Goal: Transaction & Acquisition: Purchase product/service

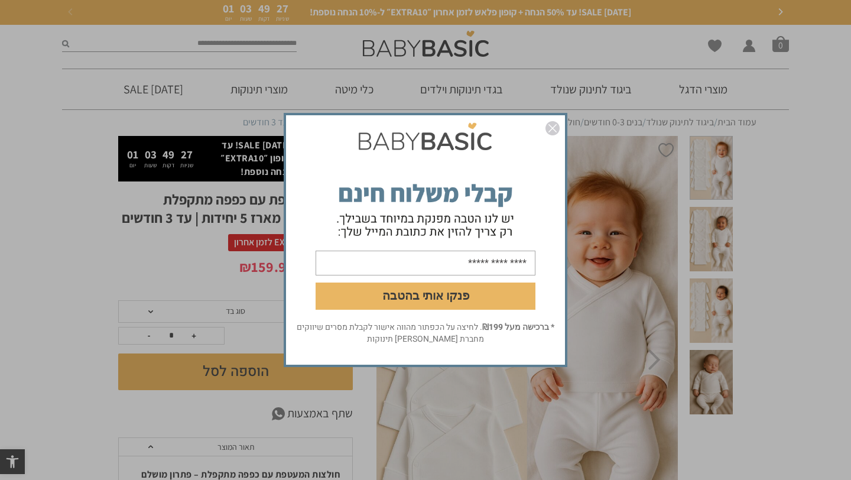
click at [553, 130] on img "סגור" at bounding box center [552, 128] width 14 height 14
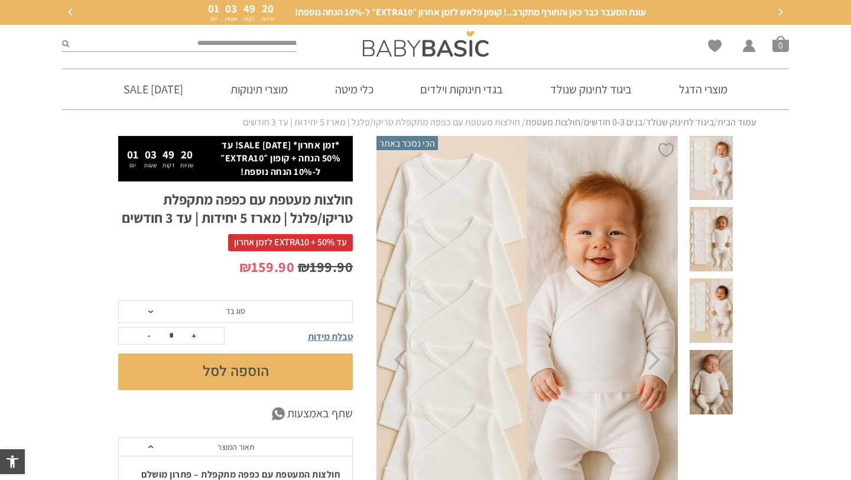
click at [707, 246] on span at bounding box center [711, 239] width 43 height 64
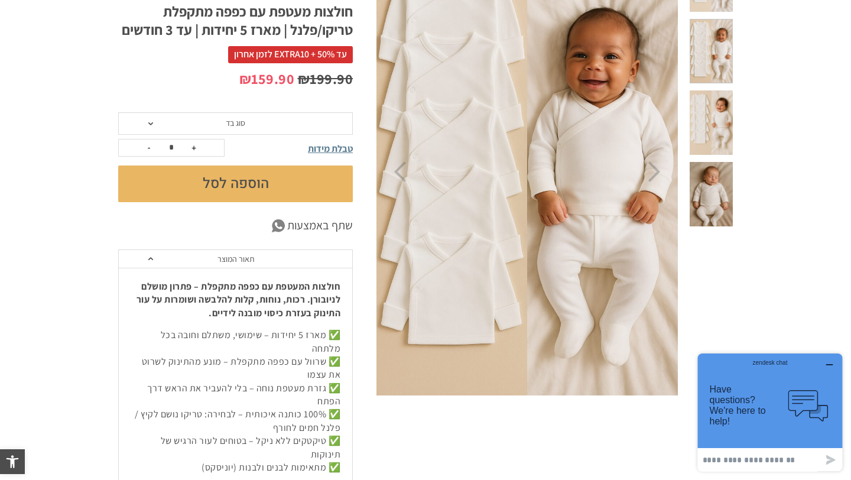
scroll to position [189, 0]
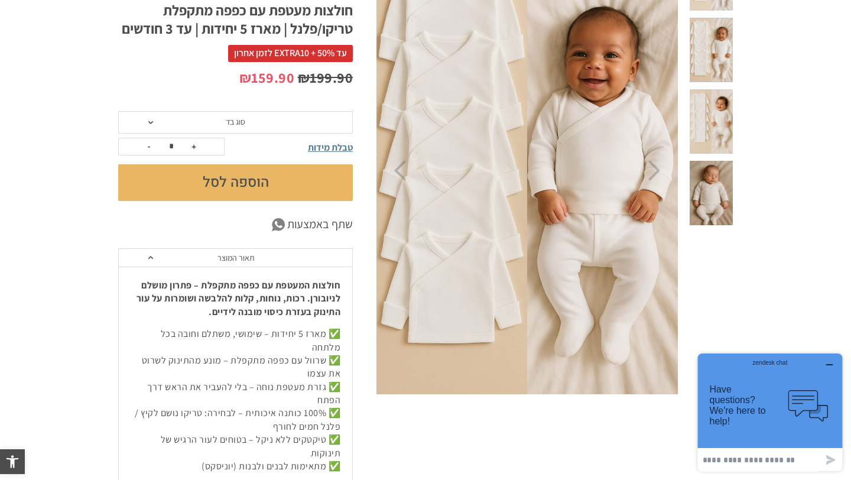
click at [292, 128] on span "סוג בד" at bounding box center [235, 122] width 235 height 22
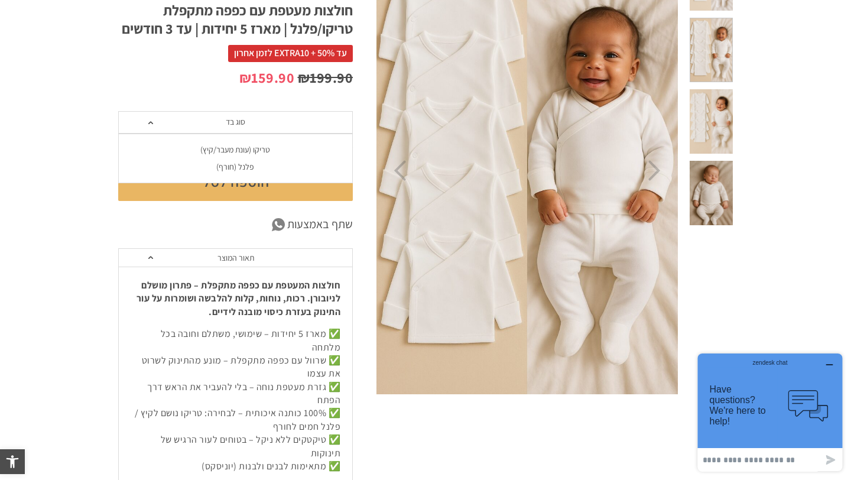
click at [292, 128] on span "סוג בד" at bounding box center [235, 122] width 235 height 22
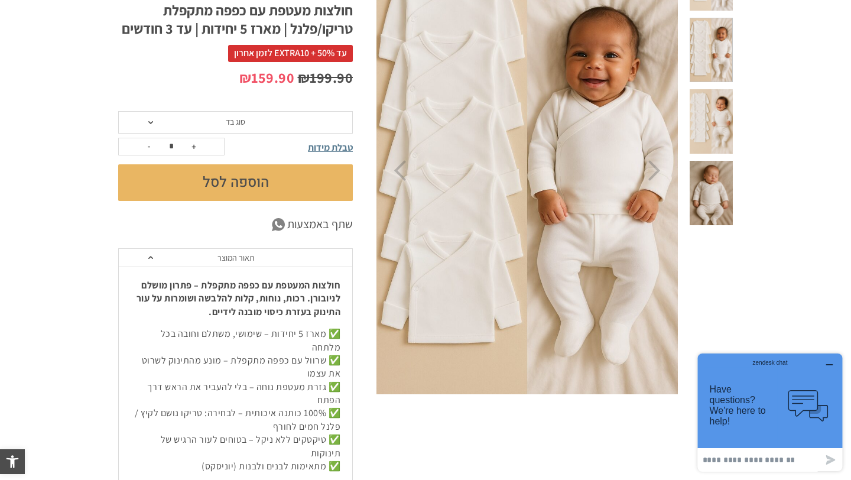
click at [292, 128] on span "סוג בד" at bounding box center [235, 122] width 235 height 22
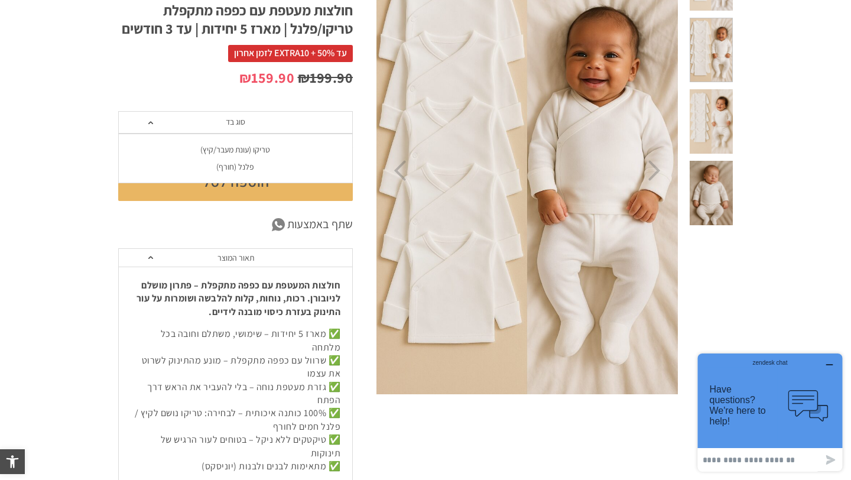
click at [243, 167] on div "פלנל (חורף)" at bounding box center [235, 167] width 235 height 10
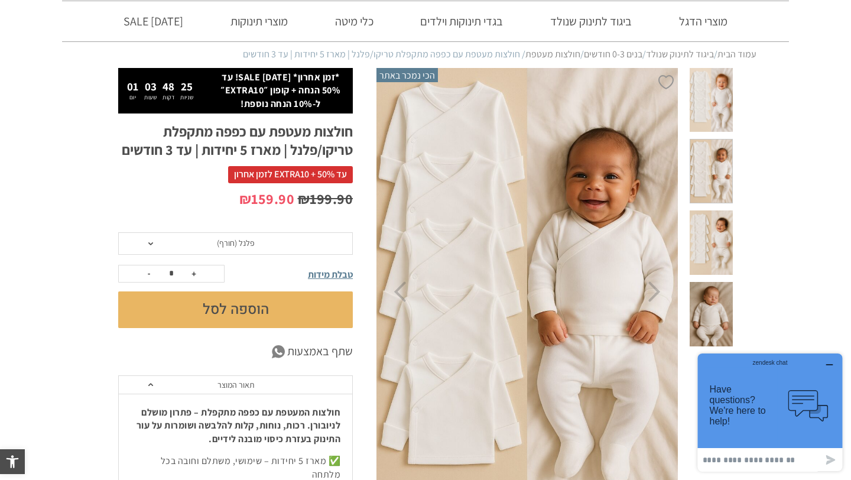
scroll to position [0, 0]
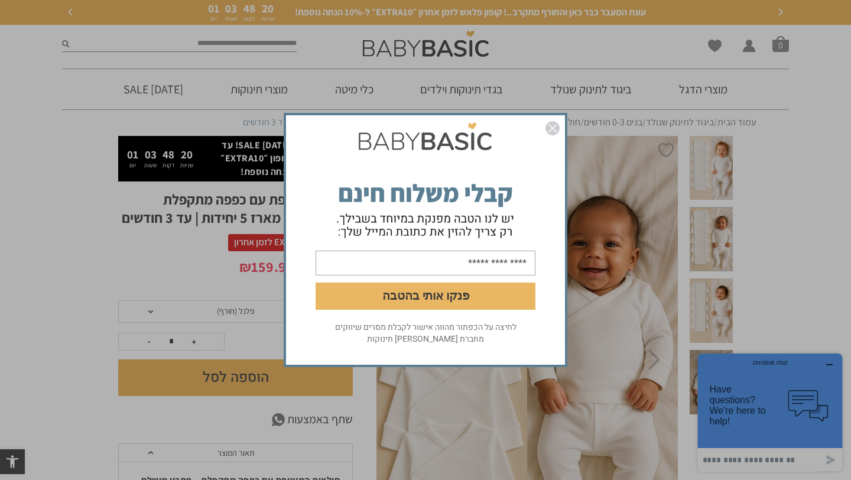
click at [51, 195] on div "פנקו אותי בהטבה לחיצה על הכפתור מהווה אישור לקבלת מסרים שיווקים מחברת [PERSON_N…" at bounding box center [425, 240] width 851 height 480
click at [552, 130] on img "סגור" at bounding box center [552, 128] width 14 height 14
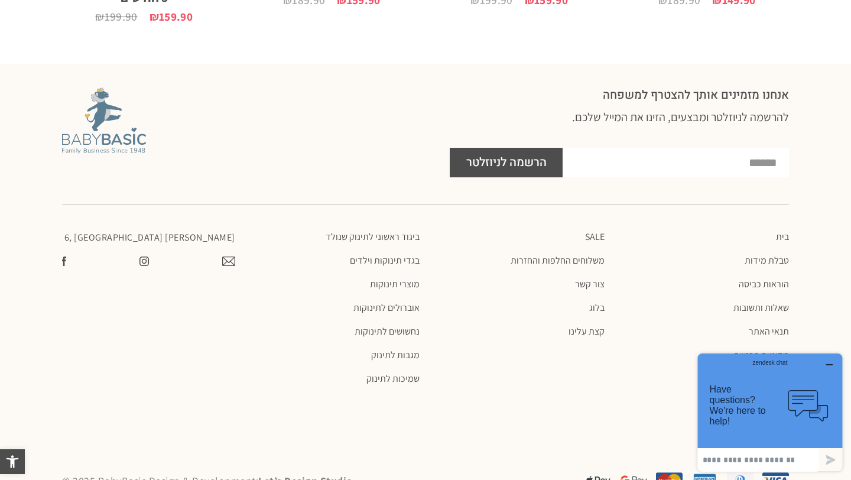
scroll to position [1316, 0]
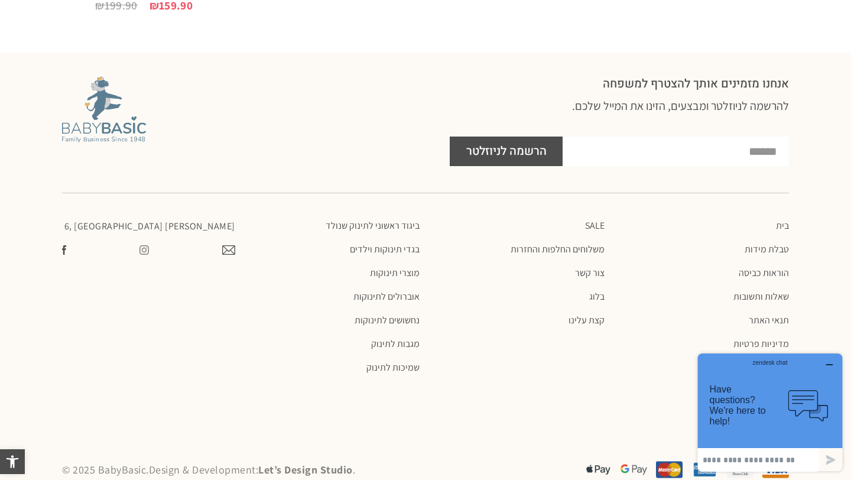
click at [148, 245] on img at bounding box center [143, 249] width 9 height 9
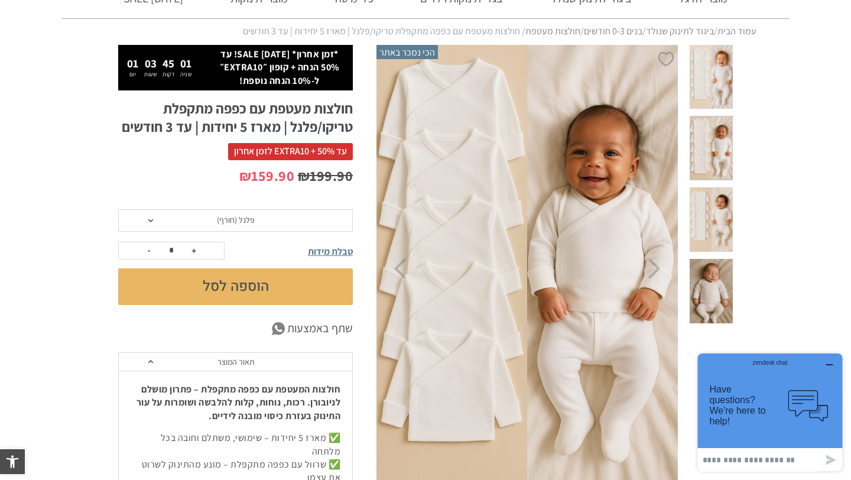
scroll to position [95, 0]
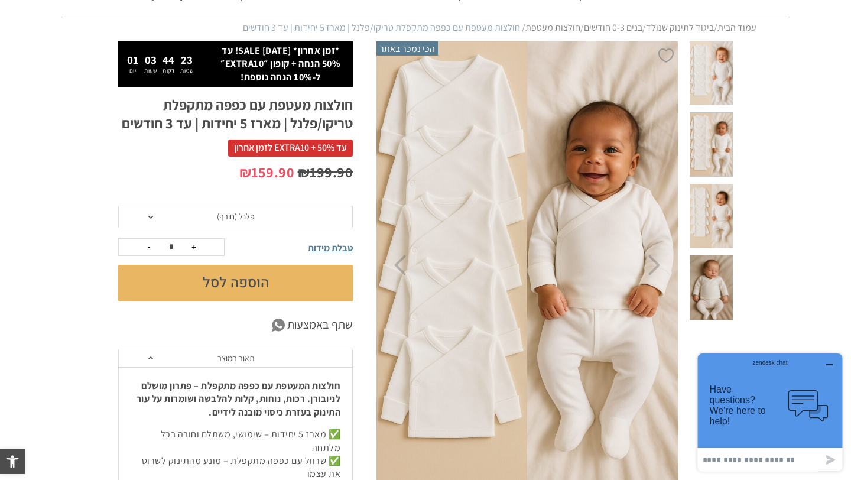
click at [265, 217] on span "פלנל (חורף)" at bounding box center [235, 217] width 235 height 22
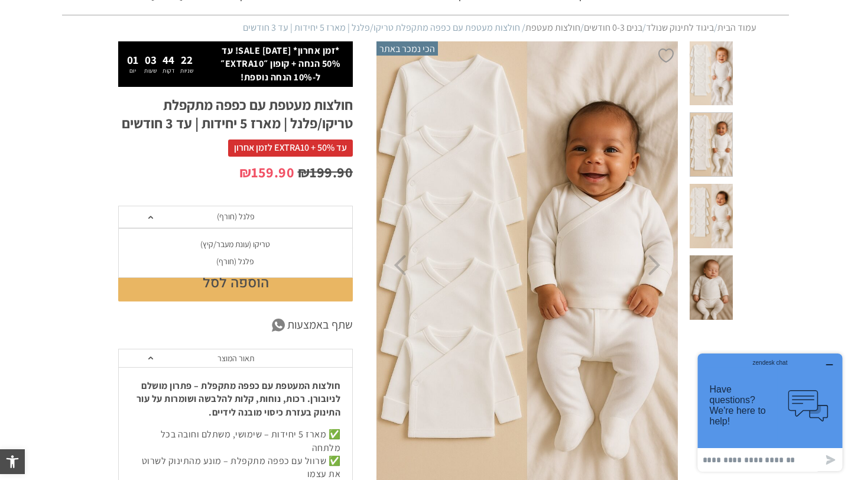
click at [265, 217] on span "פלנל (חורף)" at bounding box center [235, 217] width 235 height 22
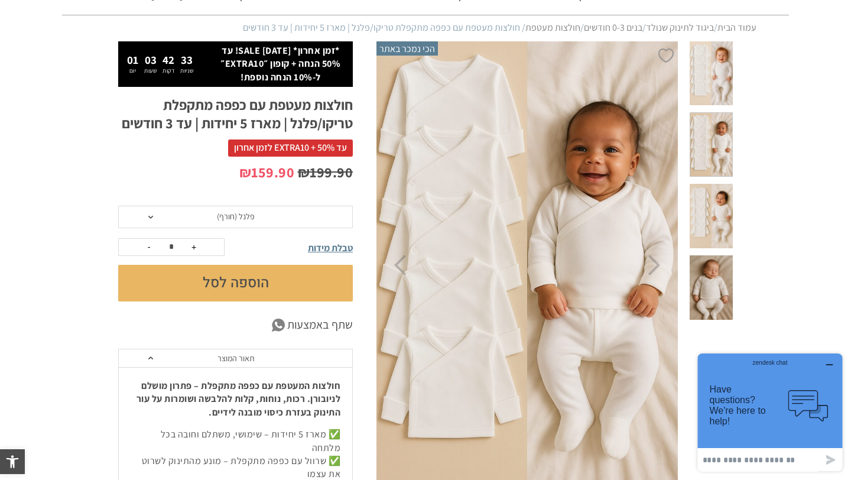
click at [263, 213] on span "פלנל (חורף)" at bounding box center [235, 217] width 235 height 22
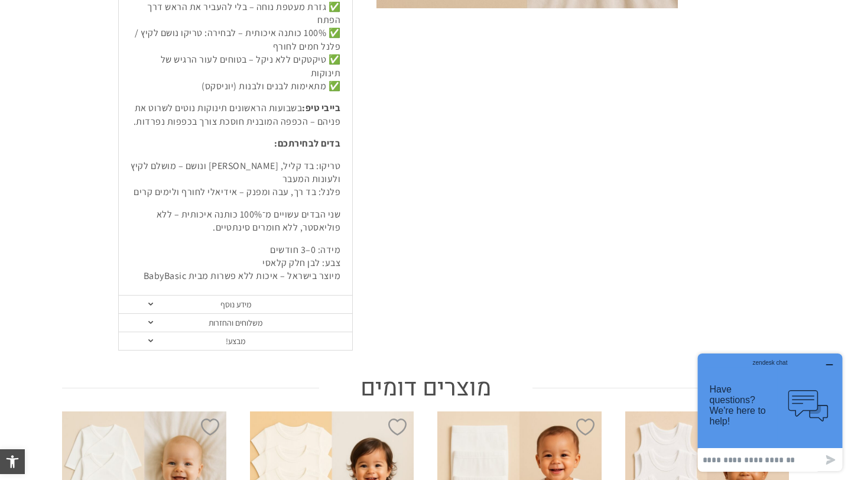
scroll to position [577, 0]
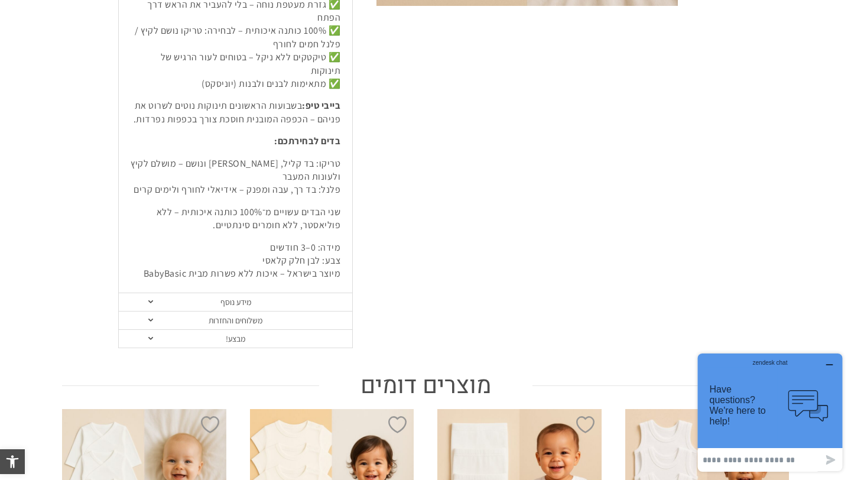
click at [830, 360] on icon "button" at bounding box center [829, 364] width 9 height 9
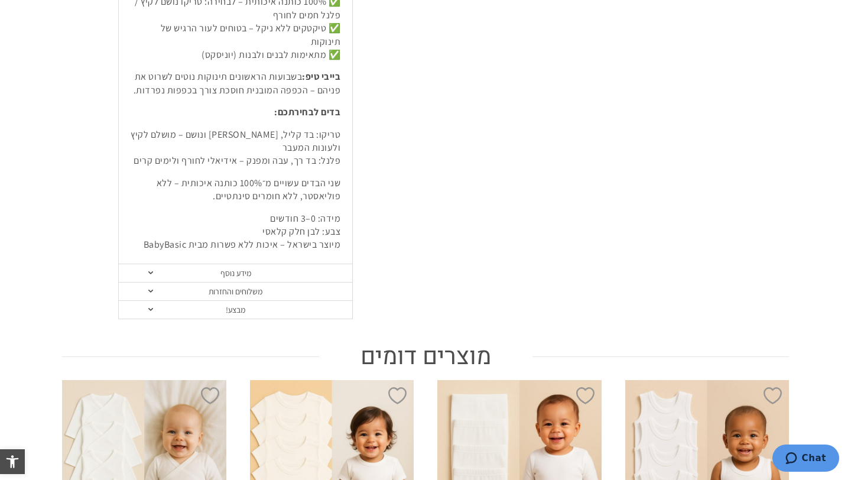
scroll to position [606, 0]
click at [221, 265] on link "מידע נוסף" at bounding box center [235, 274] width 233 height 18
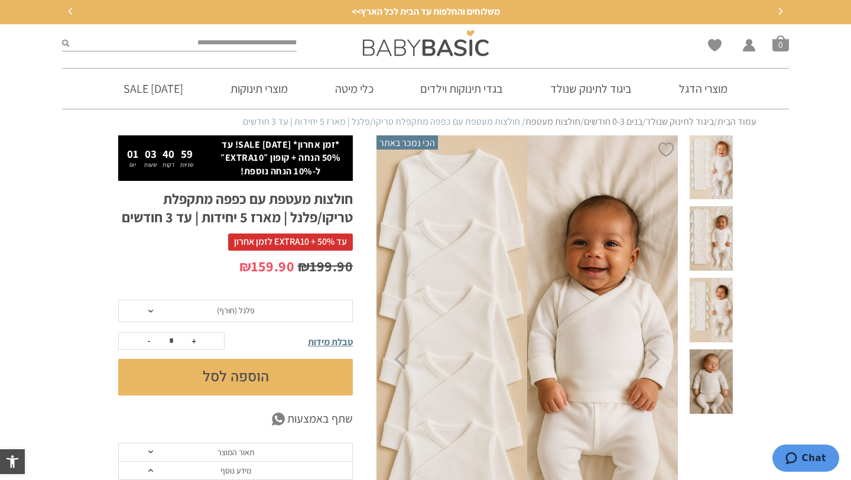
scroll to position [0, 0]
